Goal: Communication & Community: Answer question/provide support

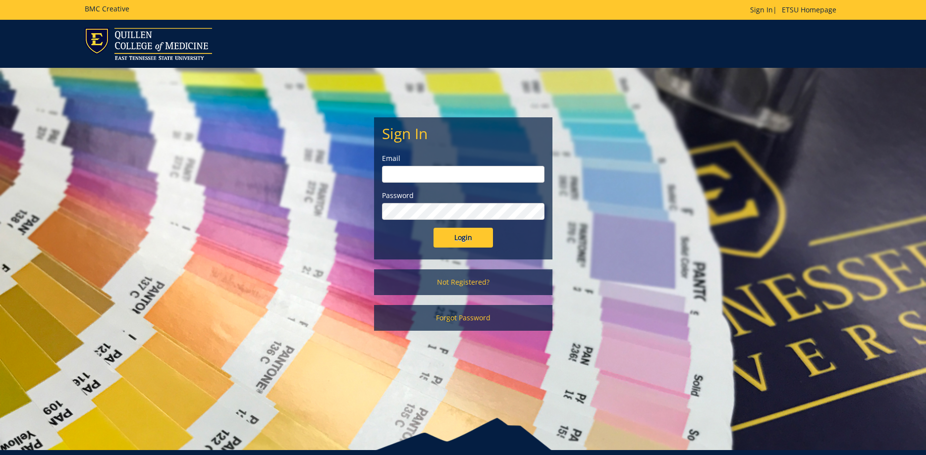
click at [391, 169] on input "email" at bounding box center [463, 174] width 163 height 17
type input "[PERSON_NAME][EMAIL_ADDRESS][DOMAIN_NAME]"
click at [434, 228] on input "Login" at bounding box center [463, 238] width 59 height 20
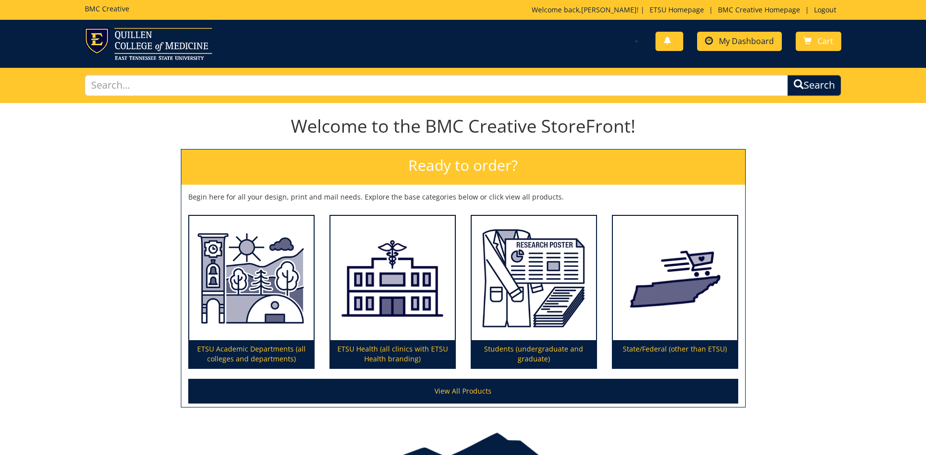
click at [737, 31] on div "You have no new notifications My Dashboard Cart" at bounding box center [656, 42] width 386 height 28
click at [734, 40] on span "My Dashboard" at bounding box center [746, 41] width 55 height 11
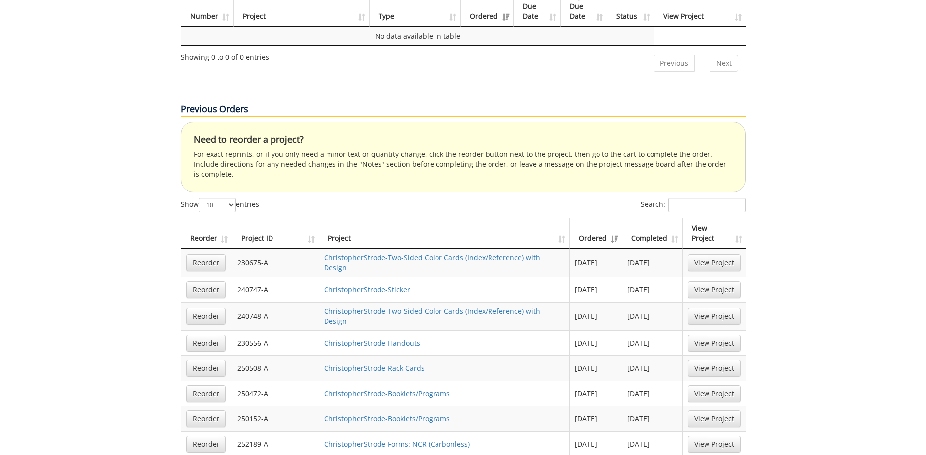
scroll to position [556, 0]
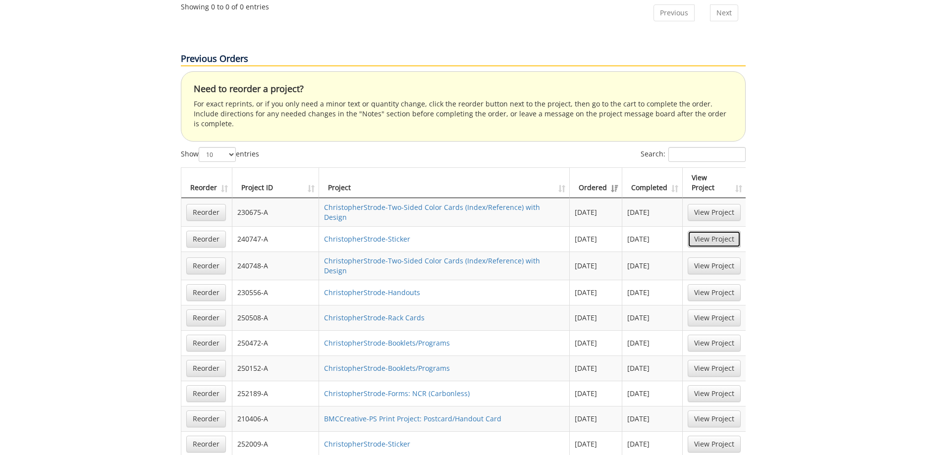
click at [711, 231] on link "View Project" at bounding box center [714, 239] width 53 height 17
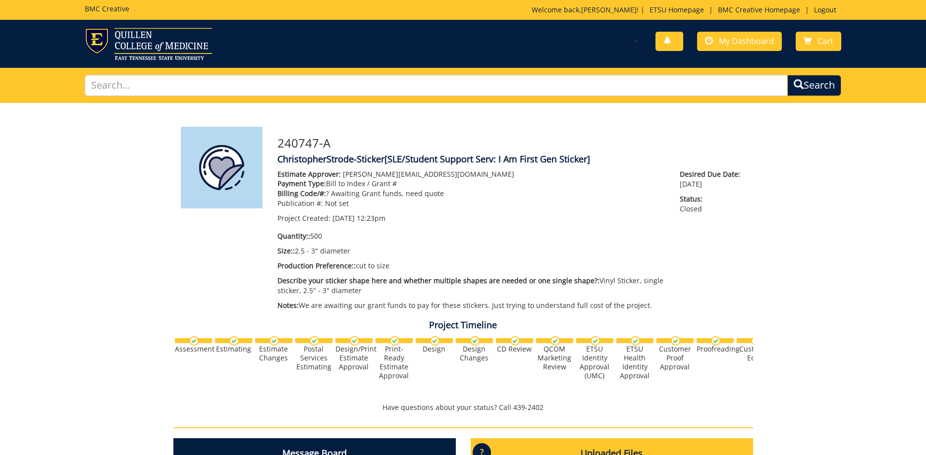
scroll to position [202, 0]
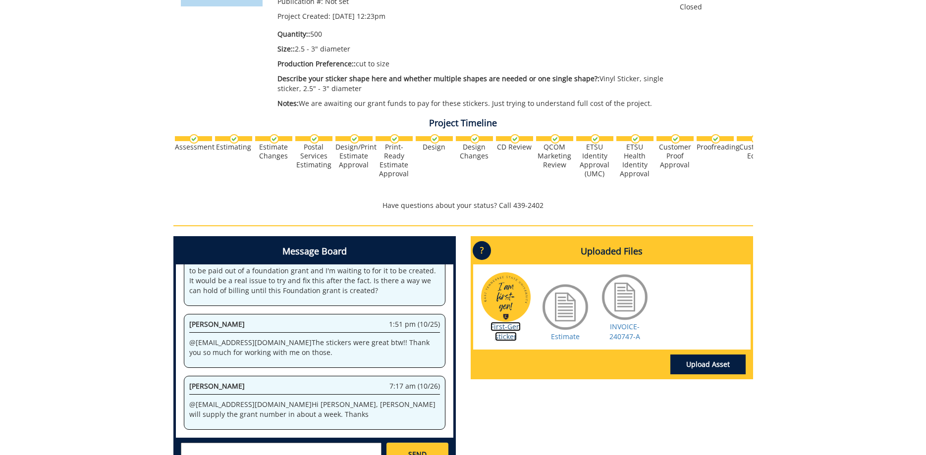
click at [508, 326] on link "First-Gen sticker" at bounding box center [505, 331] width 30 height 19
click at [505, 336] on link "First-Gen sticker" at bounding box center [505, 331] width 30 height 19
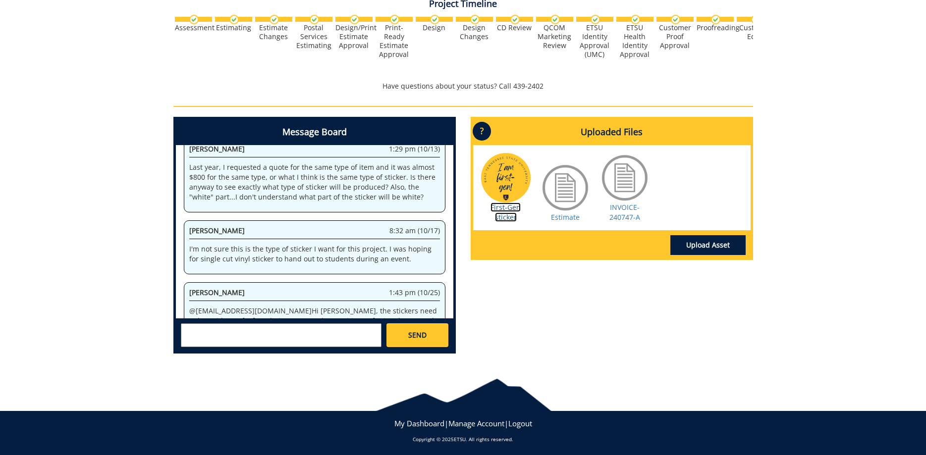
scroll to position [275, 0]
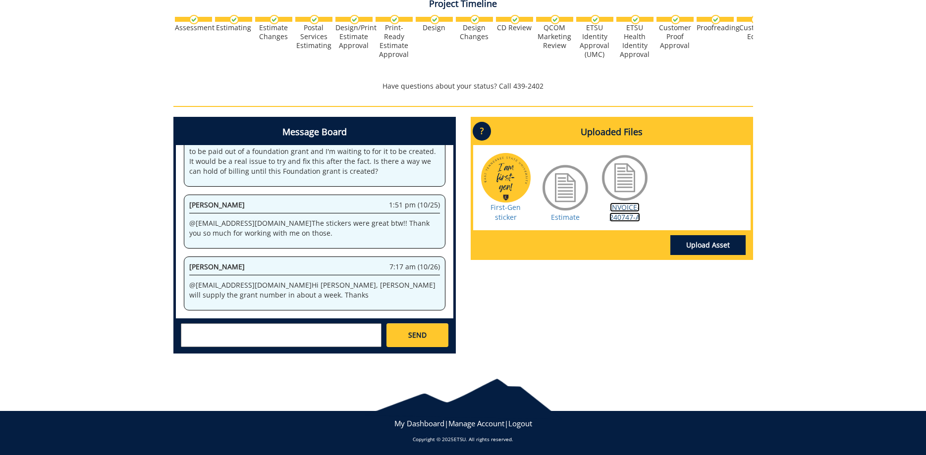
click at [625, 209] on link "INVOICE-240747-A" at bounding box center [624, 212] width 31 height 19
click at [626, 208] on link "INVOICE-240747-A" at bounding box center [624, 212] width 31 height 19
click at [191, 330] on textarea at bounding box center [281, 336] width 201 height 24
type textarea "c"
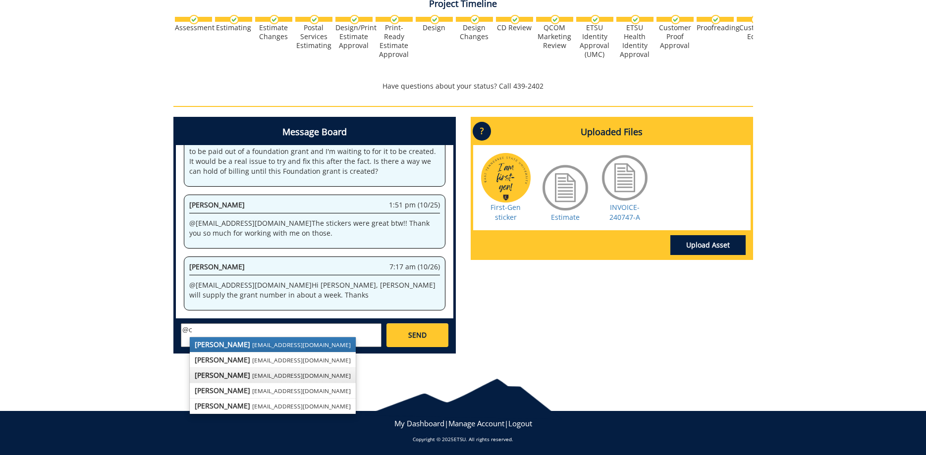
type textarea "@"
click at [241, 377] on strong "[PERSON_NAME]" at bounding box center [222, 375] width 55 height 9
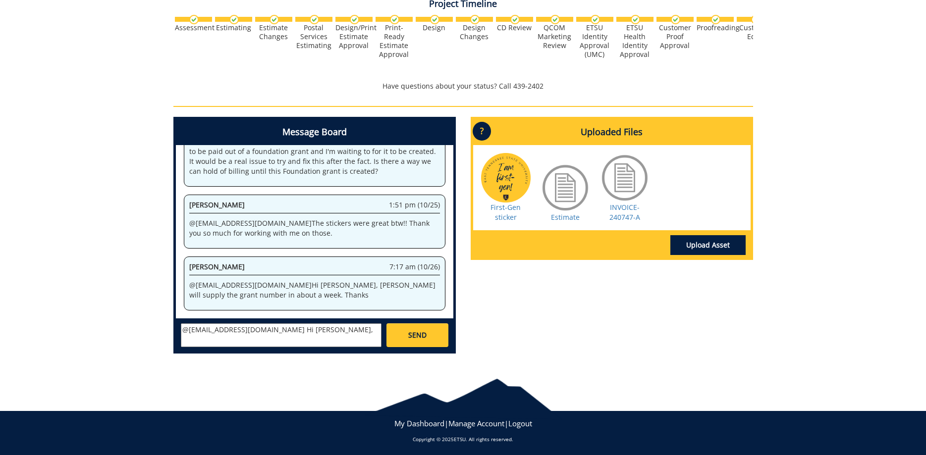
click at [289, 331] on textarea "@[EMAIL_ADDRESS][DOMAIN_NAME] Hi [PERSON_NAME]," at bounding box center [281, 336] width 201 height 24
click at [258, 331] on textarea "@[EMAIL_ADDRESS][DOMAIN_NAME] Hi [PERSON_NAME], The Director of the Jordan Cent…" at bounding box center [281, 336] width 201 height 24
click at [286, 330] on textarea "@[EMAIL_ADDRESS][DOMAIN_NAME] Hi [PERSON_NAME], The Director of the Jordan Cent…" at bounding box center [281, 336] width 201 height 24
click at [234, 342] on textarea "@[EMAIL_ADDRESS][DOMAIN_NAME] Hi [PERSON_NAME], The Director of the Jordan Cent…" at bounding box center [281, 336] width 201 height 24
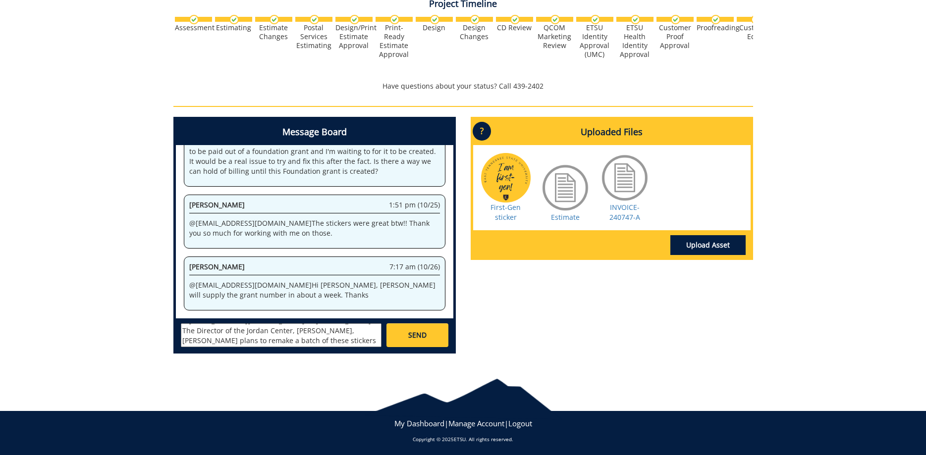
click at [288, 329] on textarea "@[EMAIL_ADDRESS][DOMAIN_NAME] Hi [PERSON_NAME], The Director of the Jordan Cent…" at bounding box center [281, 336] width 201 height 24
click at [262, 342] on textarea "@[EMAIL_ADDRESS][DOMAIN_NAME] Hi [PERSON_NAME], The Director of the Jordan Cent…" at bounding box center [281, 336] width 201 height 24
click at [275, 331] on textarea "@[EMAIL_ADDRESS][DOMAIN_NAME] Hi [PERSON_NAME], The Director of the Jordan Cent…" at bounding box center [281, 336] width 201 height 24
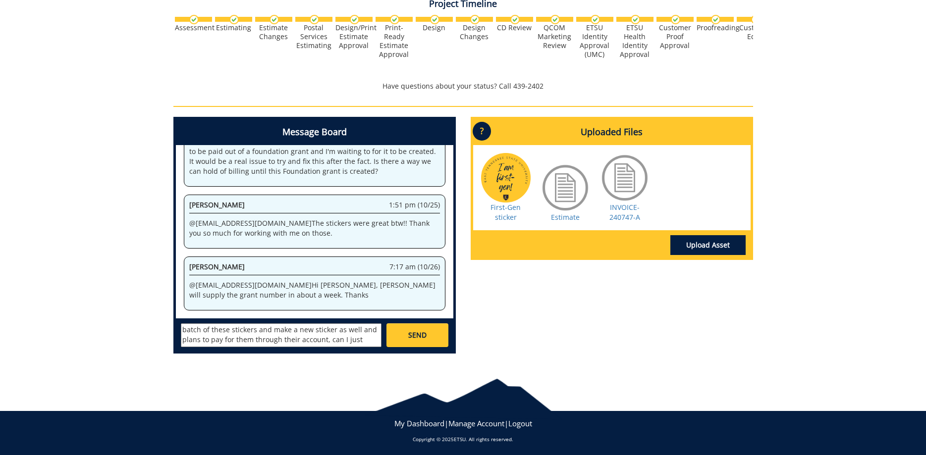
click at [212, 339] on textarea "@[EMAIL_ADDRESS][DOMAIN_NAME] Hi [PERSON_NAME], The Director of the Jordan Cent…" at bounding box center [281, 336] width 201 height 24
type textarea "@[EMAIL_ADDRESS][DOMAIN_NAME] Hi [PERSON_NAME], The Director of the Jordan Cent…"
click at [422, 335] on span "SEND" at bounding box center [417, 335] width 18 height 10
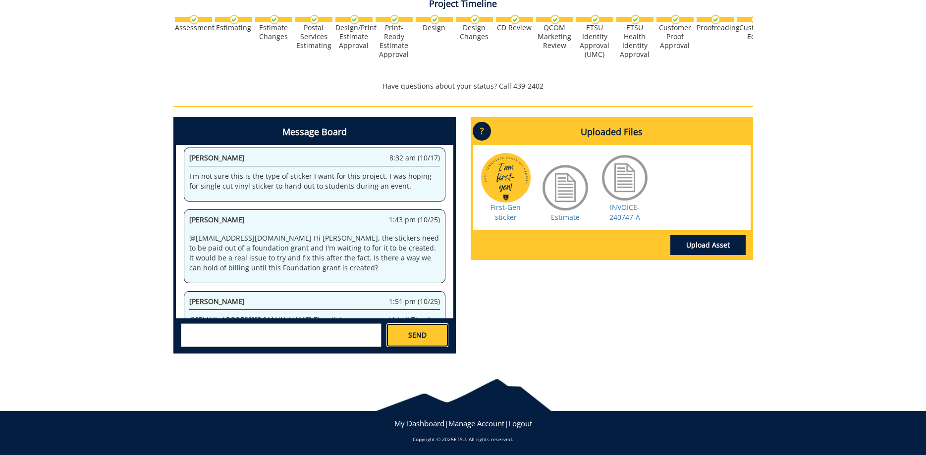
scroll to position [10811, 0]
